Goal: Information Seeking & Learning: Check status

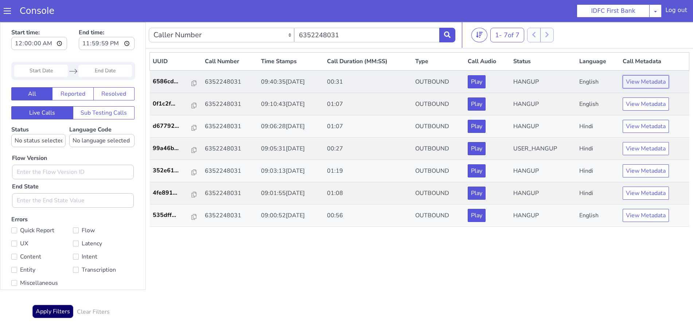
click at [633, 81] on button "View Metadata" at bounding box center [646, 81] width 46 height 13
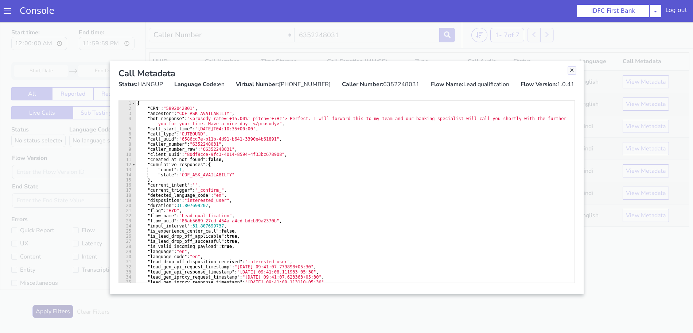
click at [572, 70] on link "Close" at bounding box center [572, 70] width 7 height 7
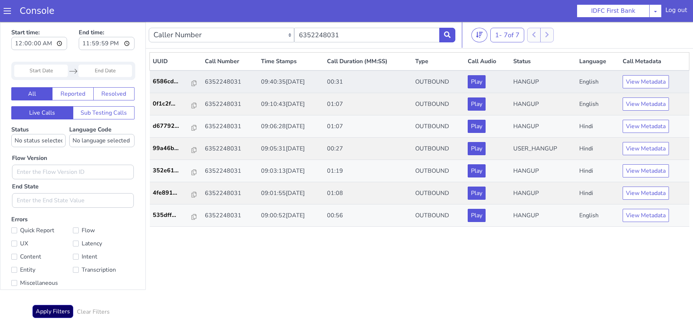
click at [221, 83] on td "6352248031" at bounding box center [230, 81] width 56 height 23
click at [261, 84] on td "09:40:35[DATE]" at bounding box center [291, 81] width 66 height 23
click at [216, 86] on td "6352248031" at bounding box center [230, 81] width 56 height 23
click at [216, 85] on td "6352248031" at bounding box center [230, 81] width 56 height 23
click at [169, 82] on p "6586cd..." at bounding box center [172, 81] width 39 height 9
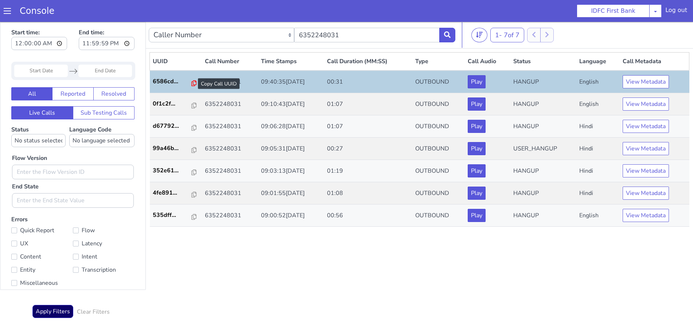
click at [191, 82] on icon at bounding box center [193, 83] width 5 height 6
click at [447, 33] on icon at bounding box center [447, 34] width 7 height 7
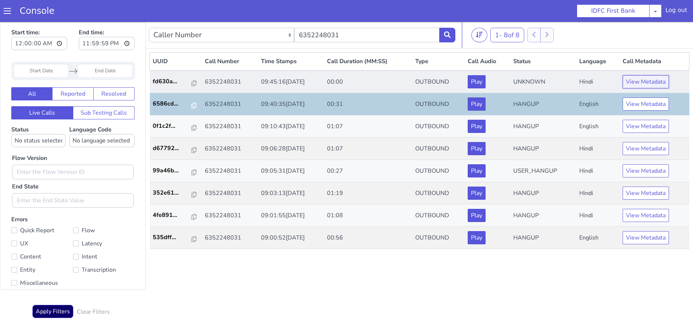
click at [631, 83] on button "View Metadata" at bounding box center [646, 81] width 46 height 13
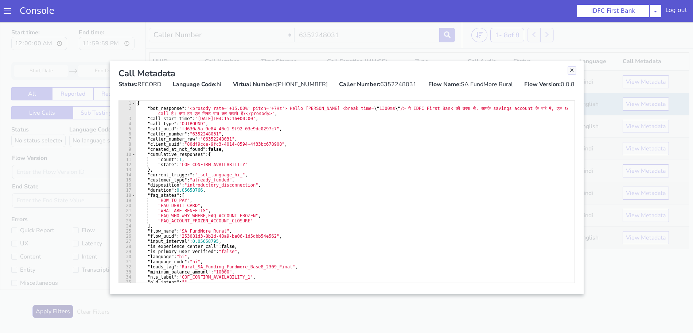
click at [570, 69] on link "Close" at bounding box center [572, 70] width 7 height 7
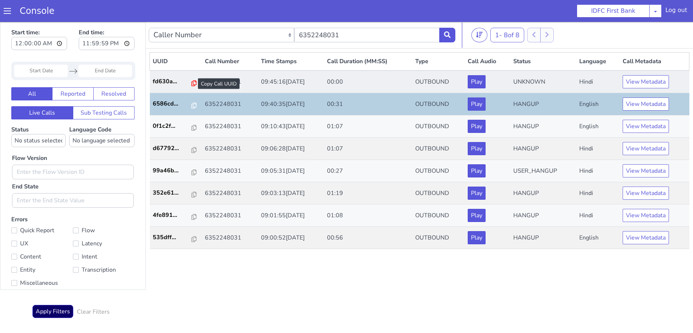
click at [191, 83] on icon at bounding box center [193, 83] width 5 height 6
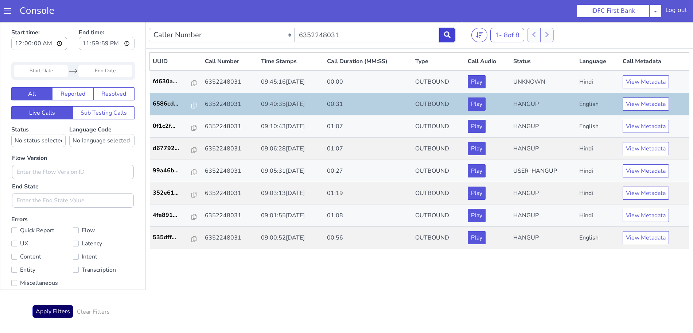
click at [450, 36] on icon at bounding box center [447, 34] width 7 height 7
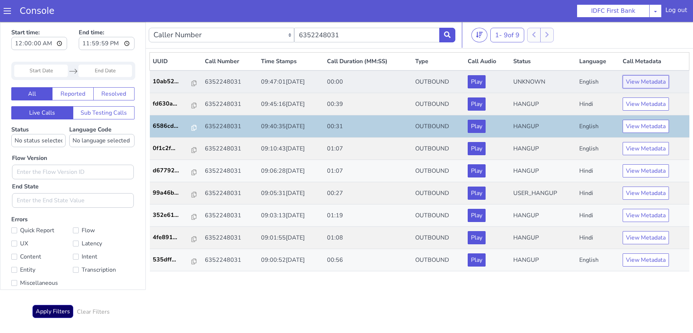
click at [659, 81] on button "View Metadata" at bounding box center [646, 81] width 46 height 13
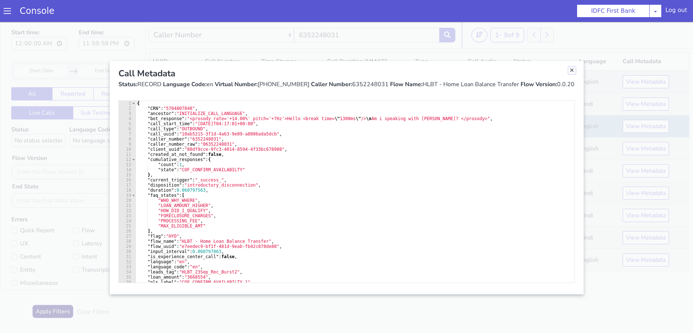
drag, startPoint x: 574, startPoint y: 70, endPoint x: 549, endPoint y: 80, distance: 26.9
click at [574, 70] on link "Close" at bounding box center [572, 70] width 7 height 7
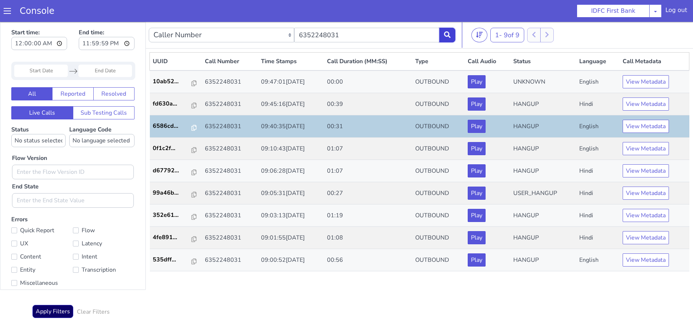
click at [450, 33] on icon at bounding box center [447, 34] width 7 height 7
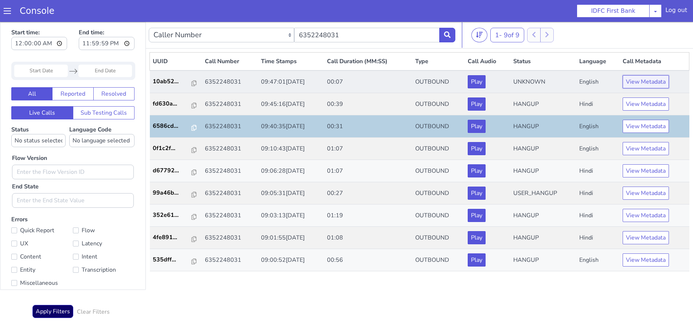
click at [637, 80] on button "View Metadata" at bounding box center [646, 81] width 46 height 13
click at [641, 86] on button "View Metadata" at bounding box center [646, 81] width 46 height 13
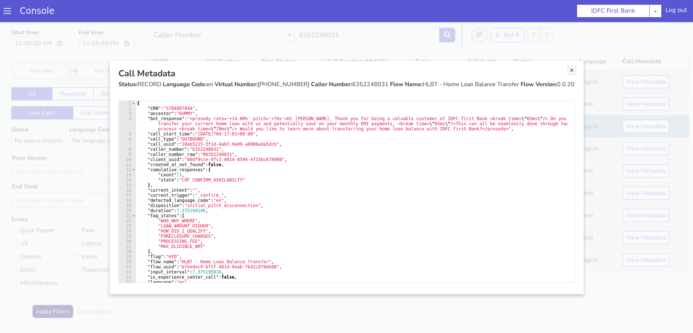
click at [572, 72] on link "Close" at bounding box center [572, 70] width 7 height 7
click at [572, 72] on td "UNKNOWN" at bounding box center [544, 81] width 66 height 23
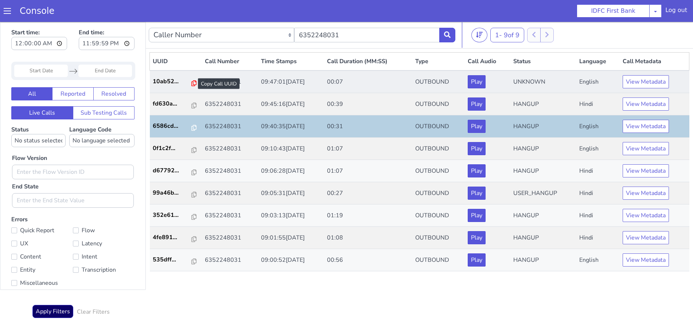
click at [191, 85] on icon at bounding box center [193, 83] width 5 height 6
